Goal: Communication & Community: Answer question/provide support

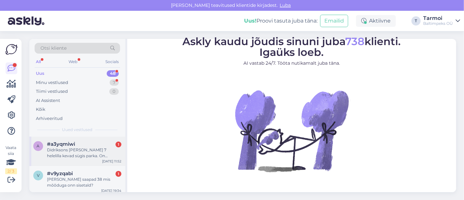
click at [67, 153] on div "Didriksons Ilma 7 helelilla kevad sùgis parka. On saadaval e-poes?" at bounding box center [84, 153] width 74 height 12
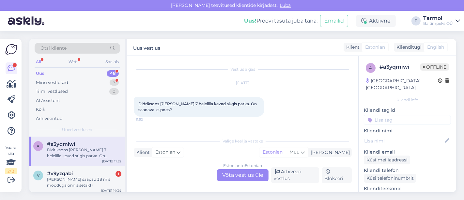
click at [242, 172] on div "Estonian to Estonian Võta vestlus üle" at bounding box center [243, 175] width 52 height 12
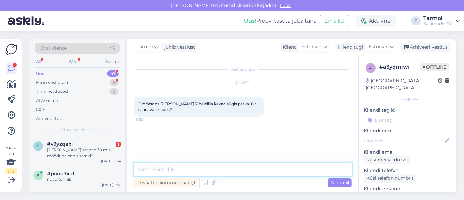
click at [208, 166] on textarea at bounding box center [243, 169] width 218 height 14
paste textarea "https://www.popsport.ee/kevad-sugis-parka-didriksons-ilma-8-helelilla-oyster-li…"
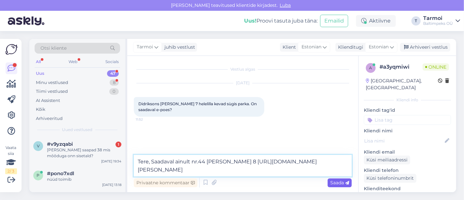
type textarea "Tere, Saadaval ainult nr.44 ilma 8 https://www.popsport.ee/kevad-sugis-parka-di…"
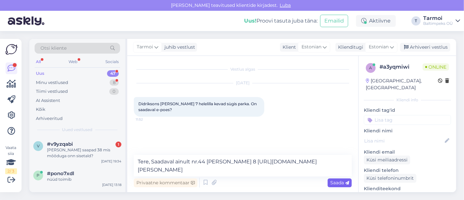
click at [334, 179] on span "Saada" at bounding box center [339, 182] width 19 height 6
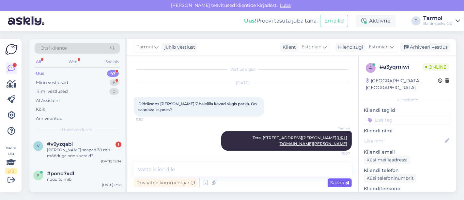
scroll to position [7, 0]
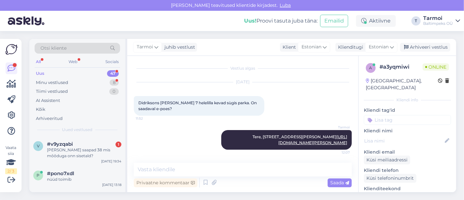
drag, startPoint x: 241, startPoint y: 197, endPoint x: 249, endPoint y: 205, distance: 10.8
click at [249, 199] on html "Palun luba teavitused klientide kirjadest. Luba Uus! Proovi tasuta juba täna: E…" at bounding box center [232, 100] width 464 height 200
